Goal: Navigation & Orientation: Find specific page/section

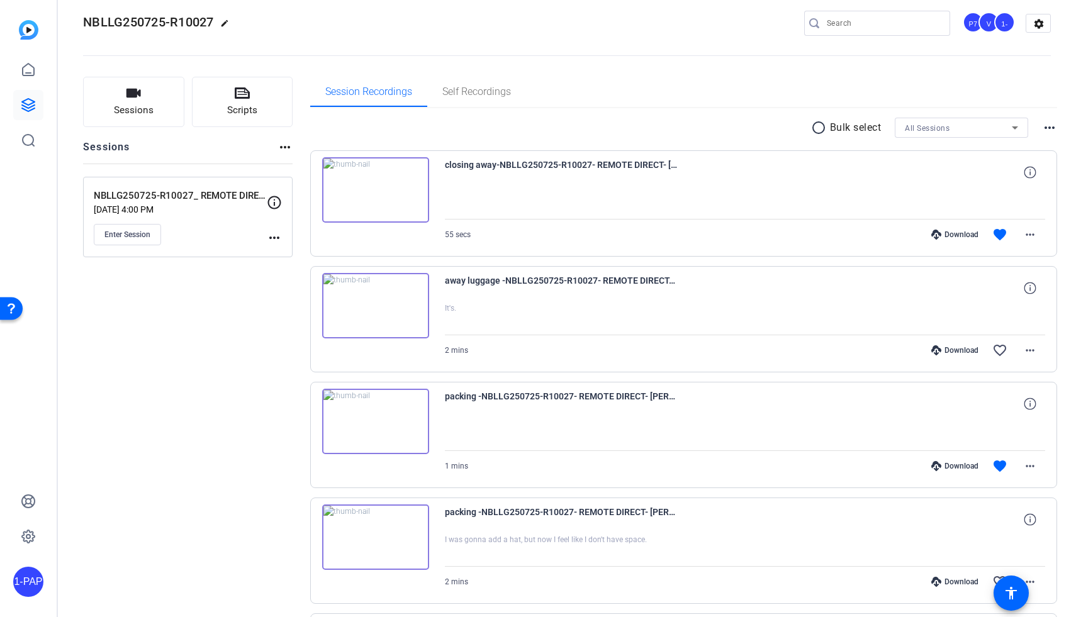
scroll to position [18, 0]
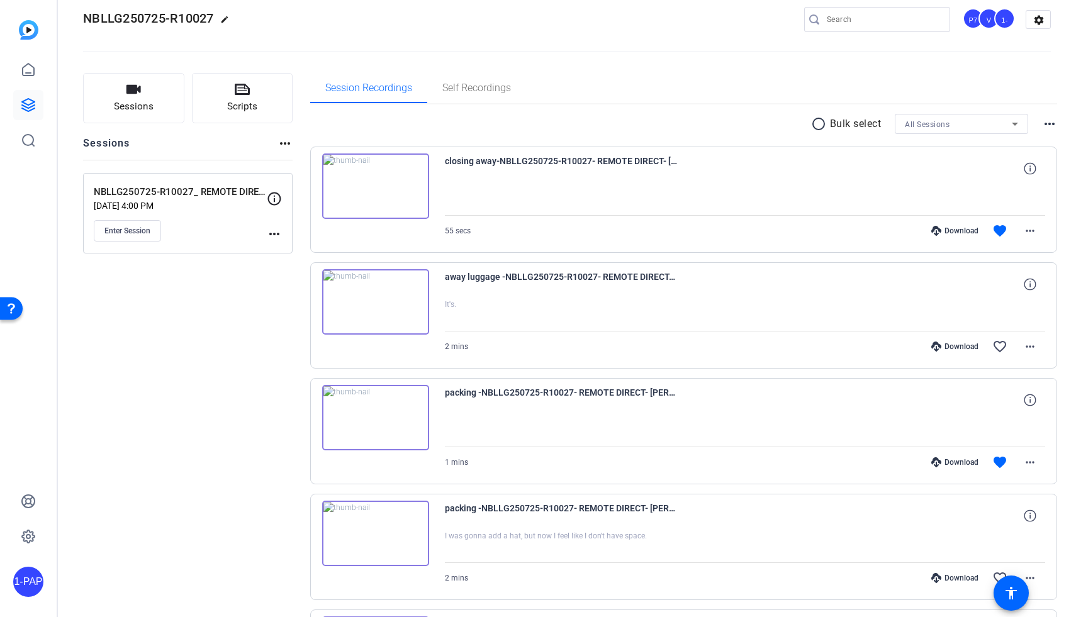
click at [1047, 121] on mat-icon "more_horiz" at bounding box center [1049, 123] width 15 height 15
click at [1029, 139] on span "View Archived Clips" at bounding box center [1011, 140] width 71 height 15
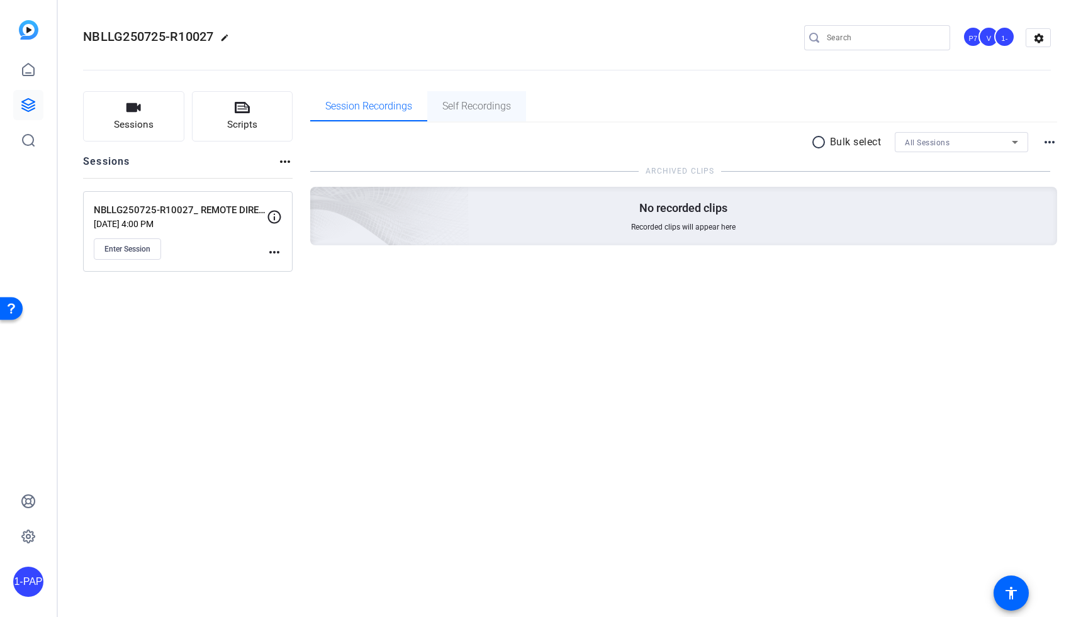
click at [482, 109] on span "Self Recordings" at bounding box center [476, 106] width 69 height 10
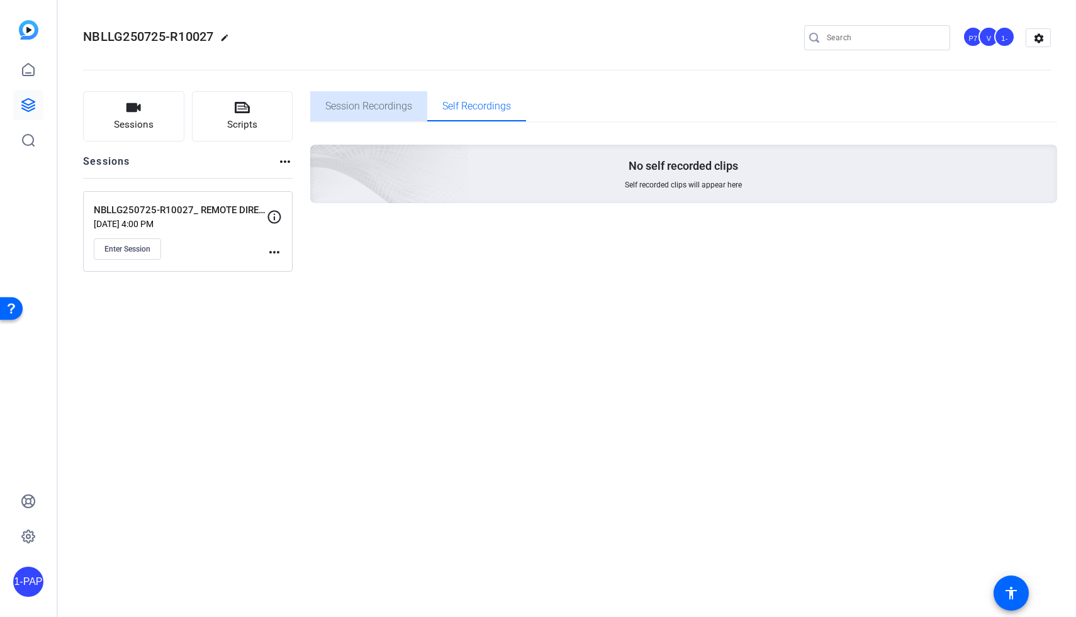
click at [409, 106] on span "Session Recordings" at bounding box center [368, 106] width 87 height 10
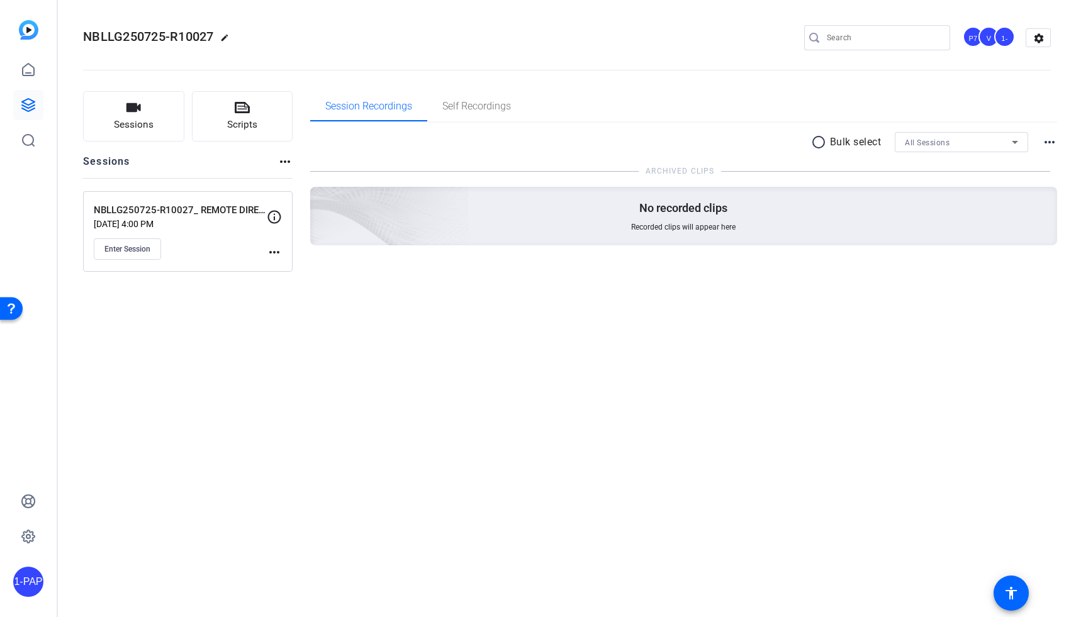
click at [233, 230] on div "NBLLG250725-R10027_ REMOTE DIRECT_ [PERSON_NAME] [DATE] 4:00 PM Enter Session" at bounding box center [180, 231] width 173 height 57
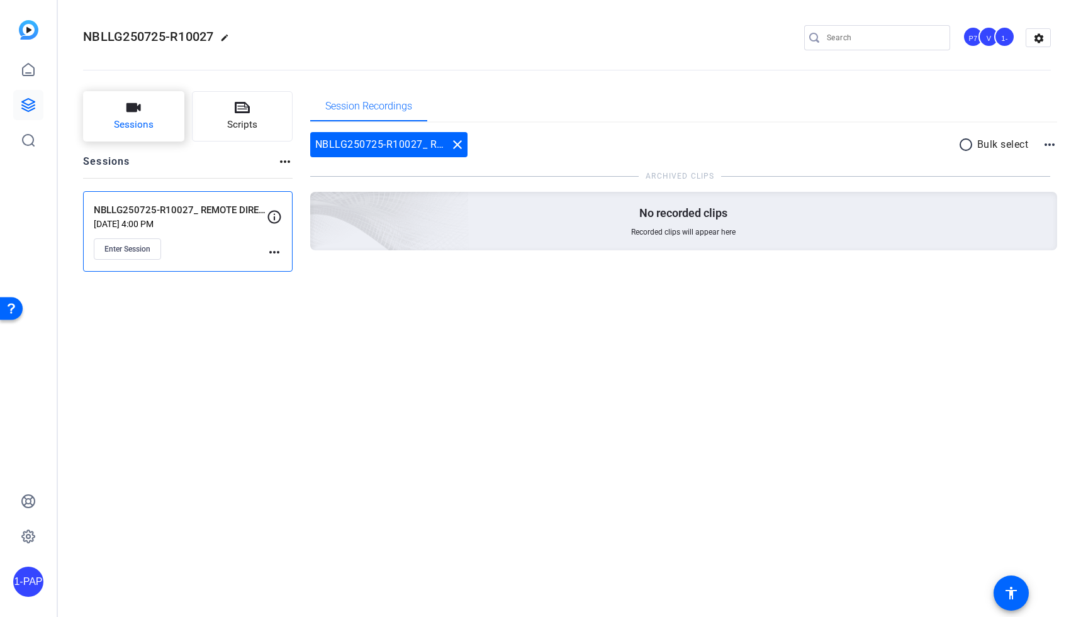
click at [138, 120] on span "Sessions" at bounding box center [134, 125] width 40 height 14
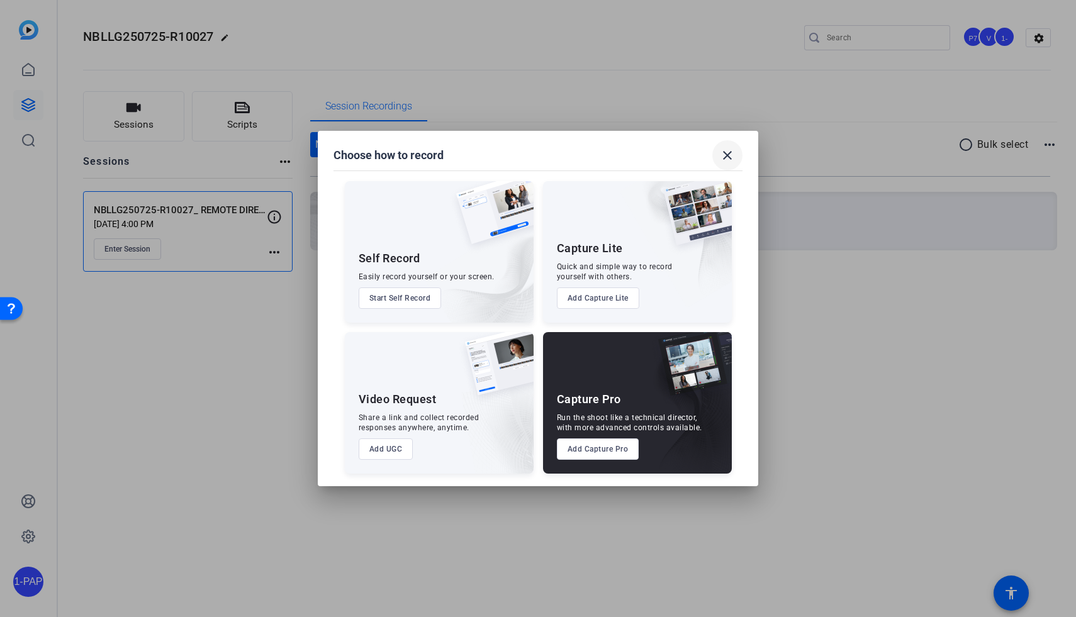
click at [729, 158] on mat-icon "close" at bounding box center [727, 155] width 15 height 15
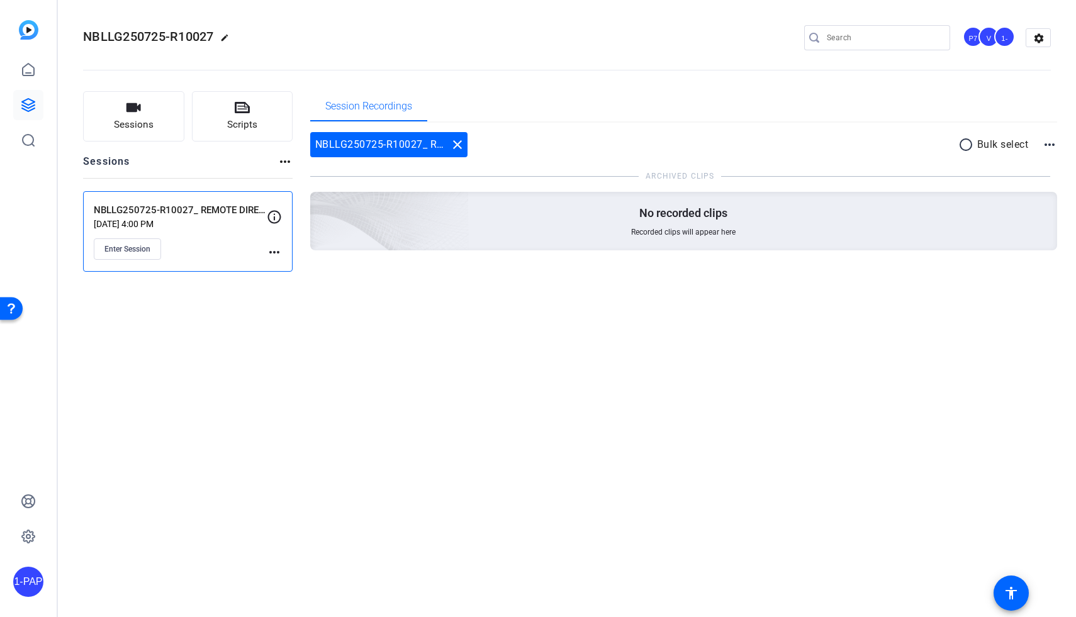
click at [1056, 140] on mat-icon "more_horiz" at bounding box center [1049, 144] width 15 height 15
click at [1037, 164] on span "Hide Archived Clips" at bounding box center [1011, 161] width 70 height 15
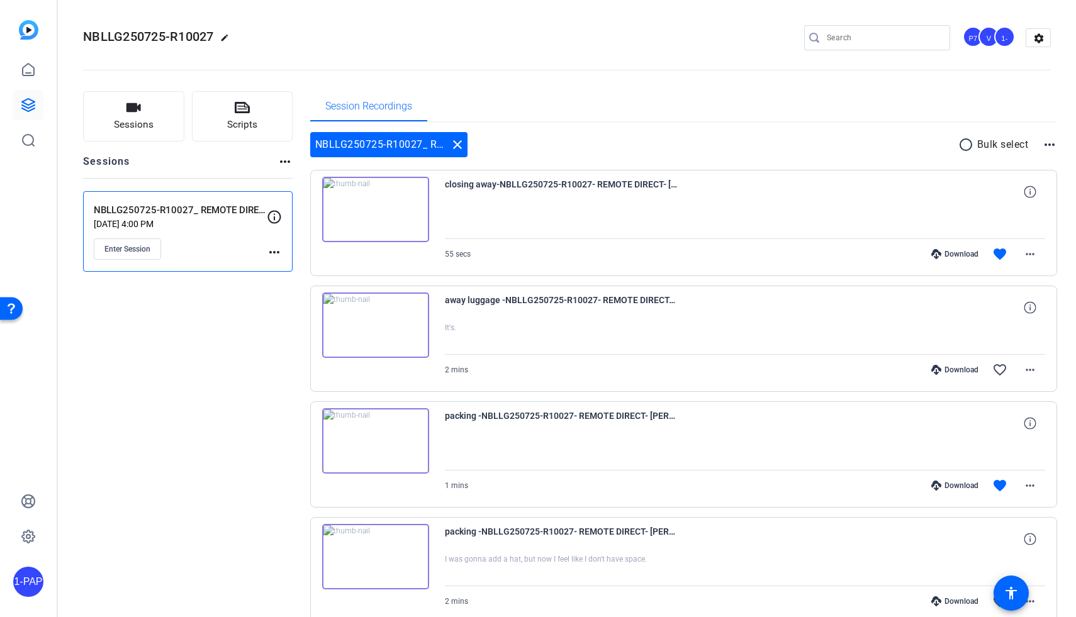
click at [271, 252] on mat-icon "more_horiz" at bounding box center [274, 252] width 15 height 15
click at [218, 348] on div at bounding box center [538, 308] width 1076 height 617
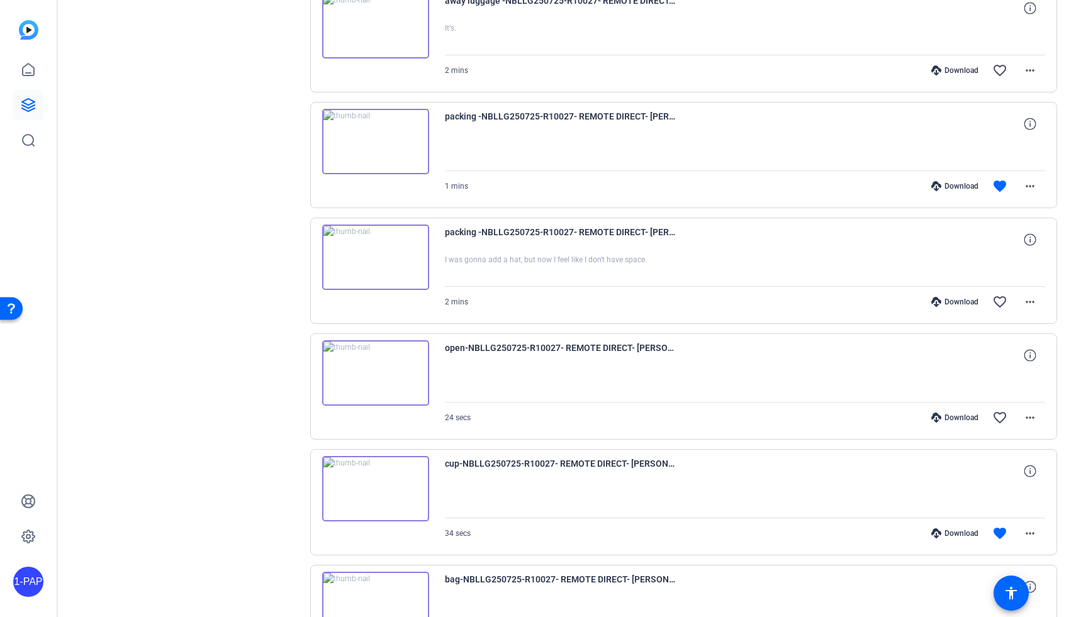
scroll to position [780, 0]
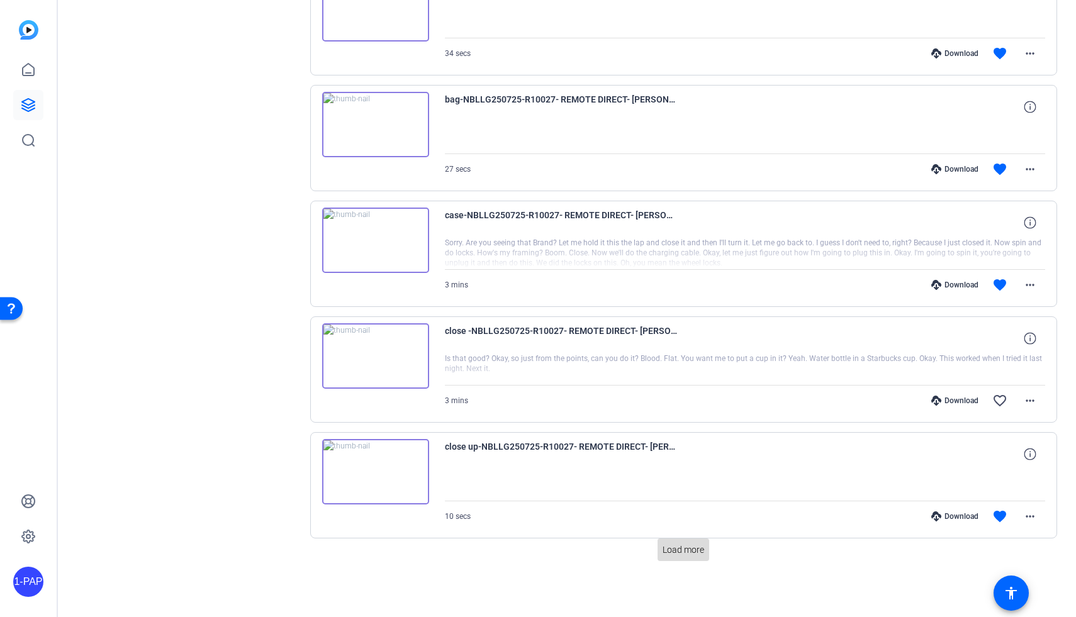
click at [673, 550] on span "Load more" at bounding box center [684, 550] width 42 height 13
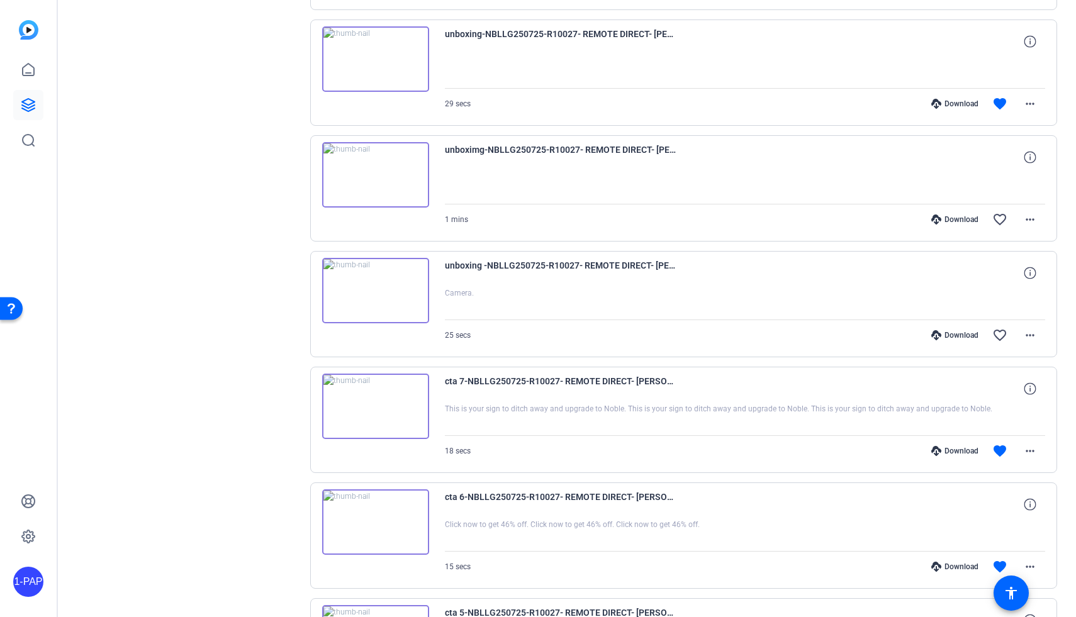
scroll to position [1920, 0]
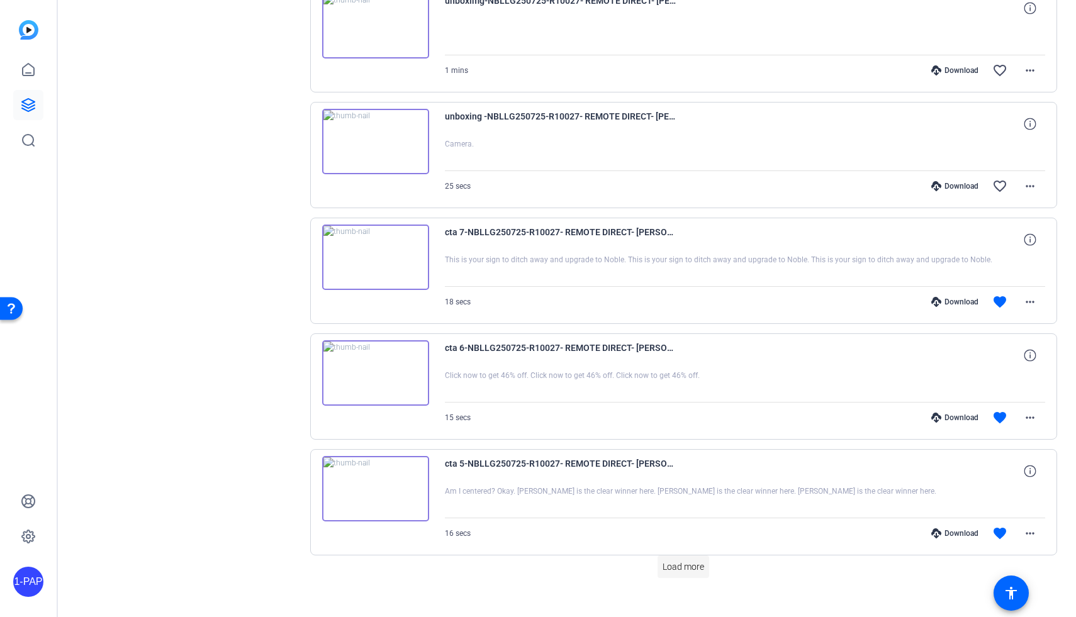
click at [677, 570] on span "Load more" at bounding box center [684, 567] width 42 height 13
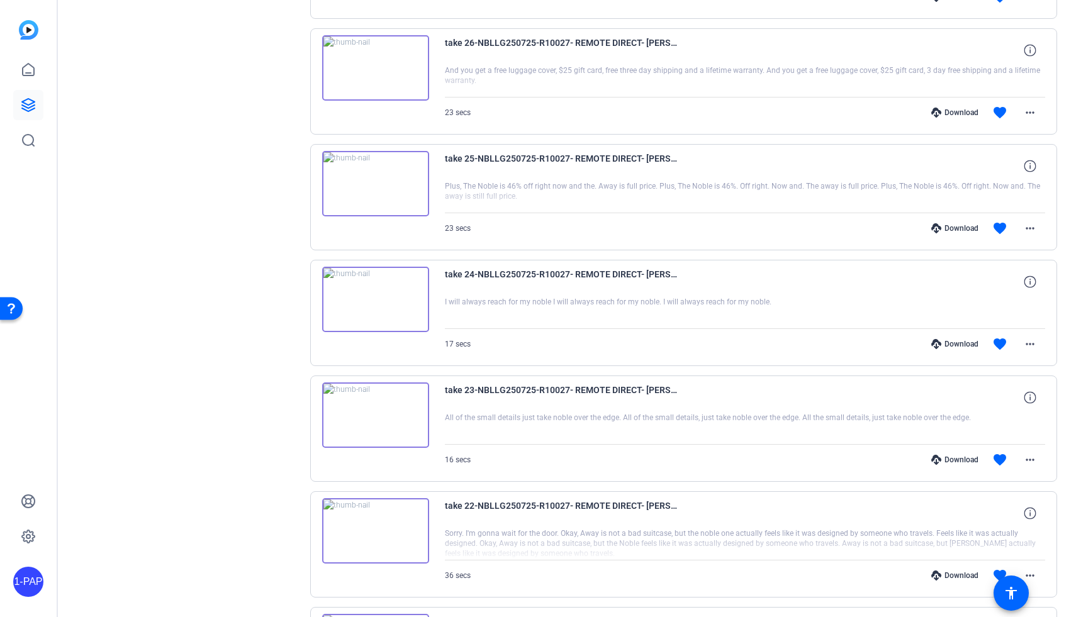
scroll to position [3095, 0]
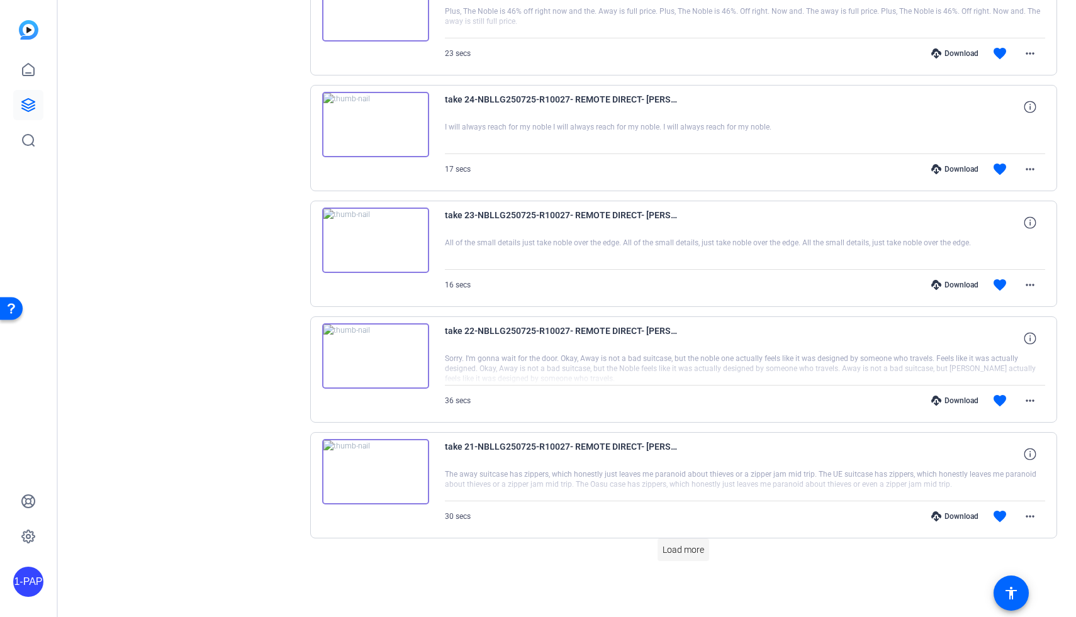
click at [676, 552] on span "Load more" at bounding box center [684, 550] width 42 height 13
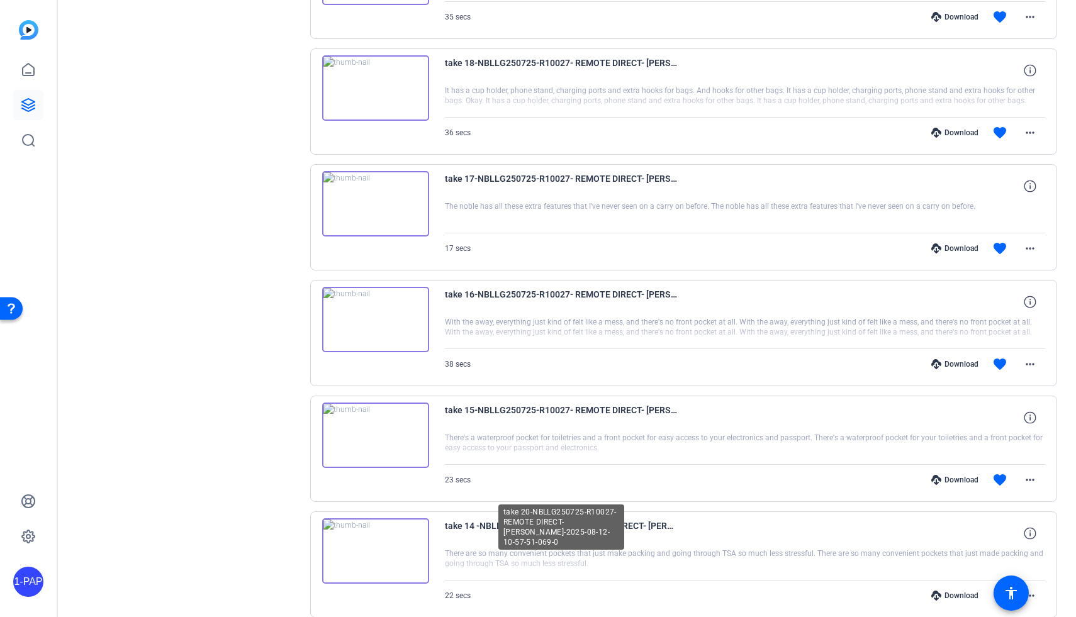
scroll to position [4253, 0]
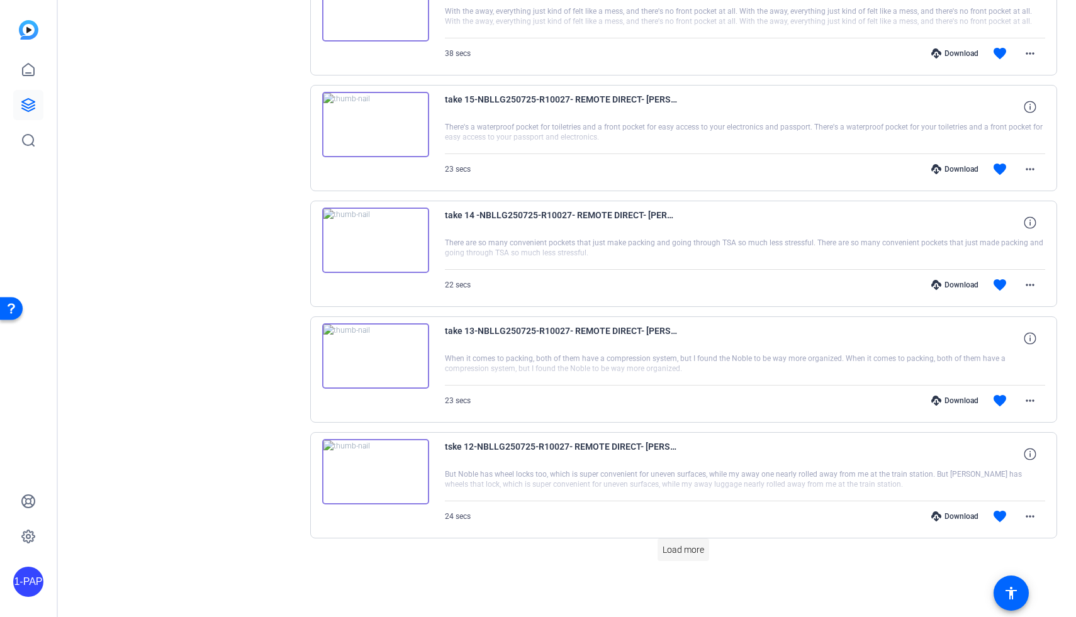
click at [671, 553] on span "Load more" at bounding box center [684, 550] width 42 height 13
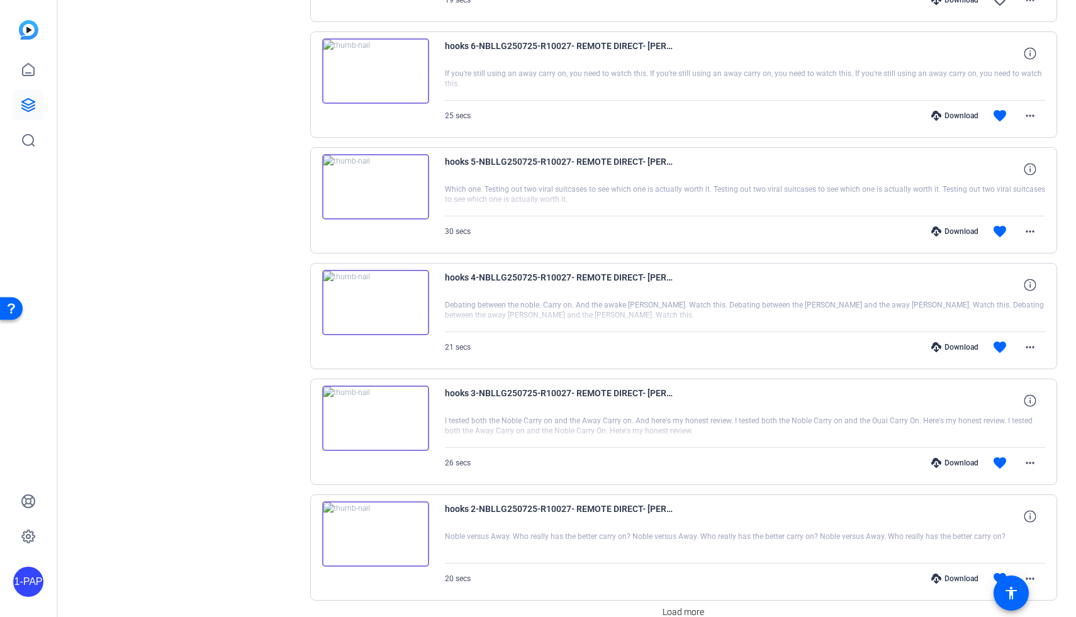
scroll to position [5389, 0]
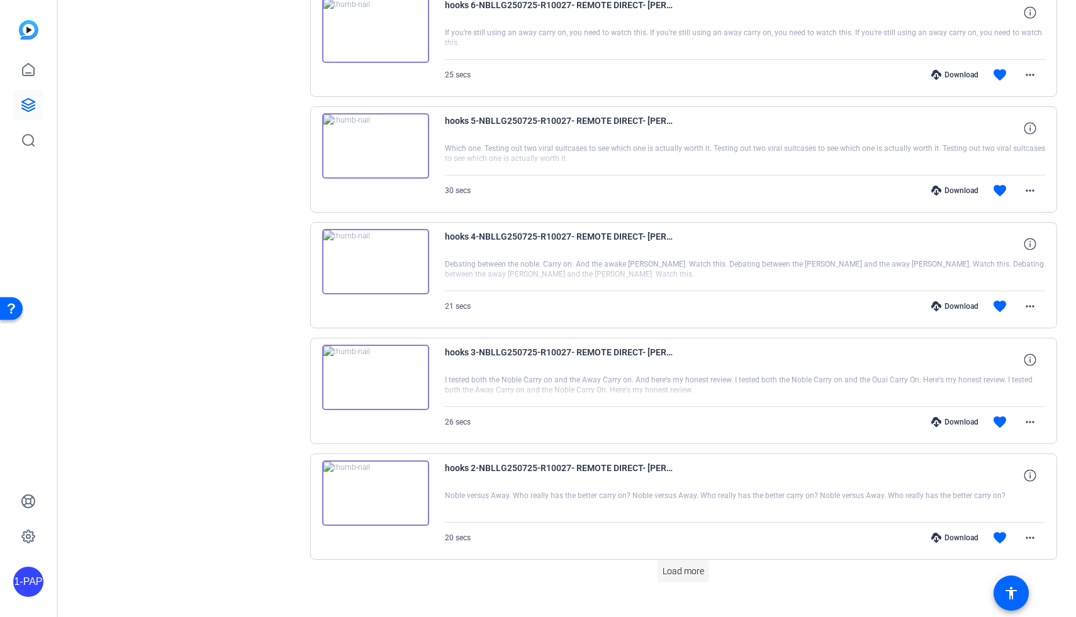
click at [678, 569] on span "Load more" at bounding box center [684, 571] width 42 height 13
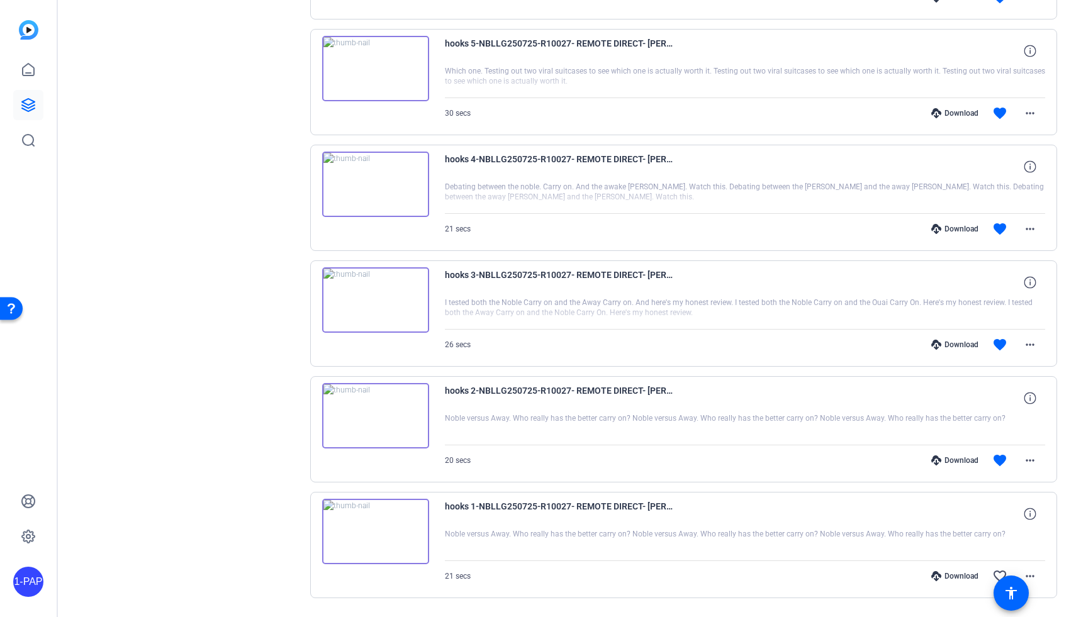
scroll to position [5503, 0]
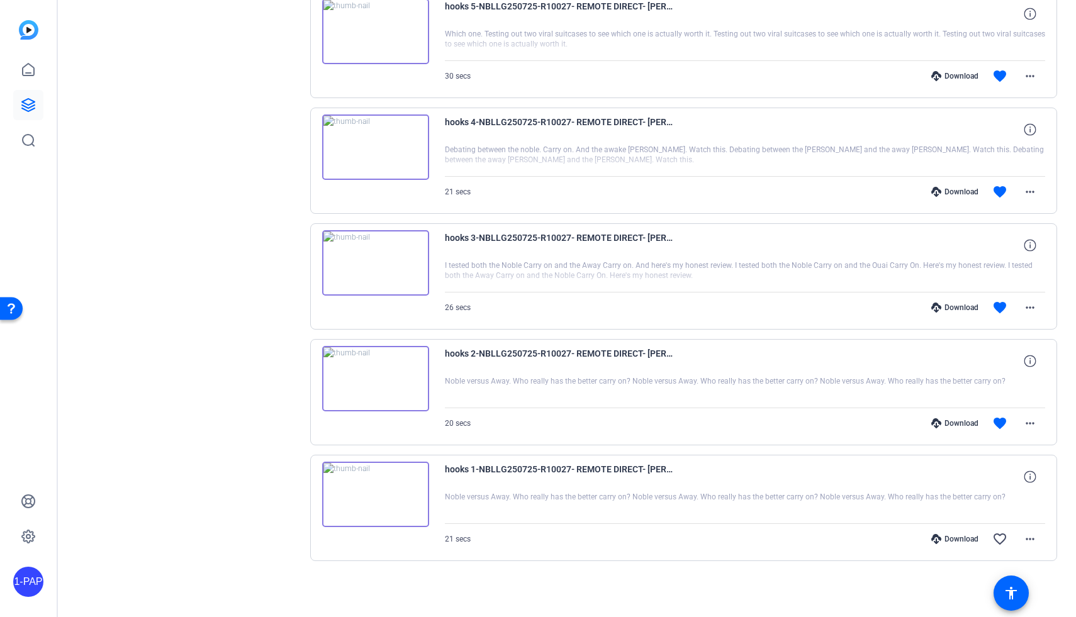
click at [644, 497] on div at bounding box center [745, 507] width 601 height 31
